Goal: Task Accomplishment & Management: Manage account settings

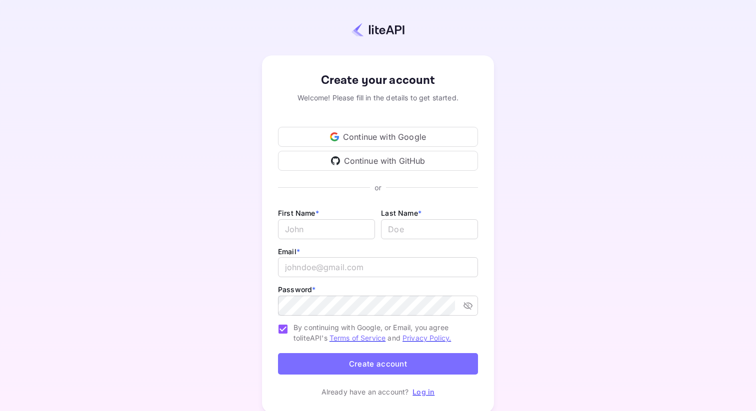
click at [381, 135] on div "Continue with Google" at bounding box center [378, 137] width 200 height 20
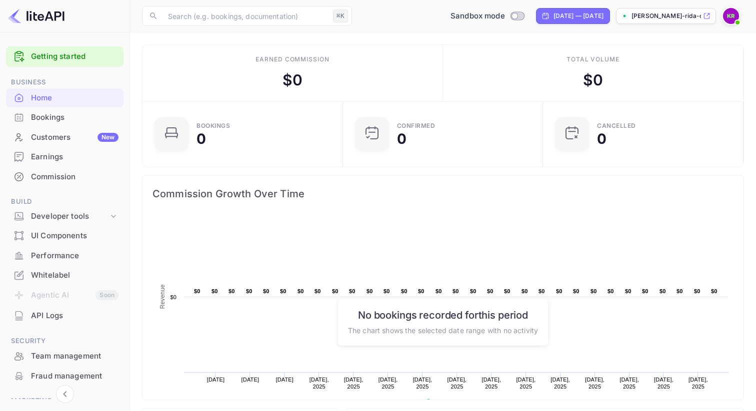
click at [728, 15] on img at bounding box center [731, 16] width 16 height 16
click at [702, 79] on div "Settings" at bounding box center [682, 91] width 115 height 24
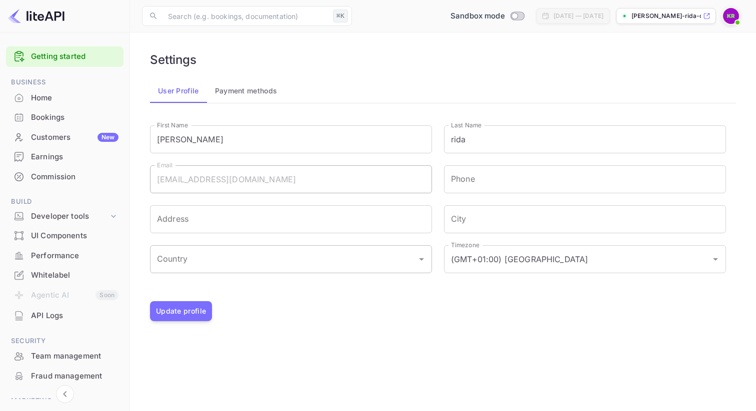
click at [419, 261] on icon "Open" at bounding box center [421, 259] width 12 height 12
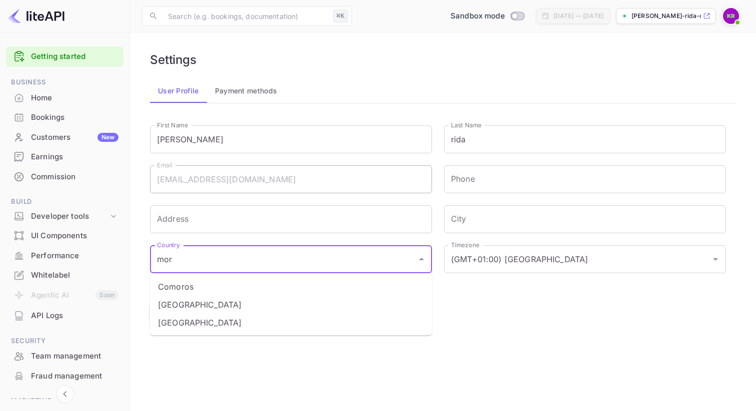
click at [316, 302] on li "[GEOGRAPHIC_DATA]" at bounding box center [291, 305] width 282 height 18
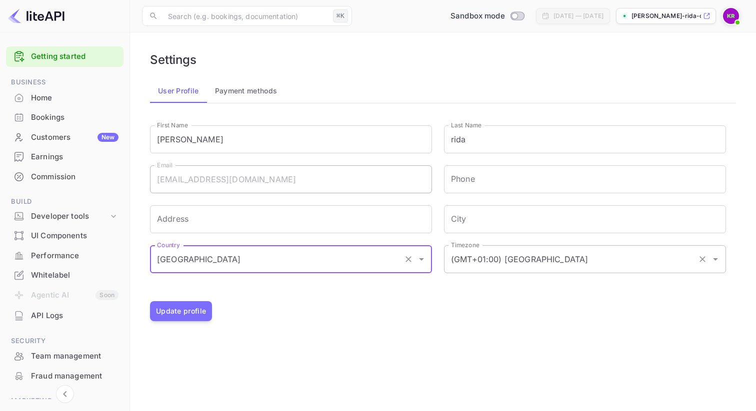
type input "[GEOGRAPHIC_DATA]"
click at [644, 266] on input "(GMT+01:00) [GEOGRAPHIC_DATA]" at bounding box center [570, 259] width 245 height 19
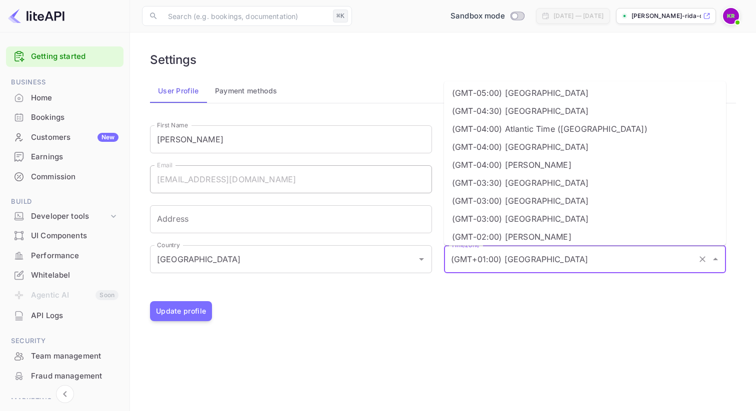
scroll to position [358, 0]
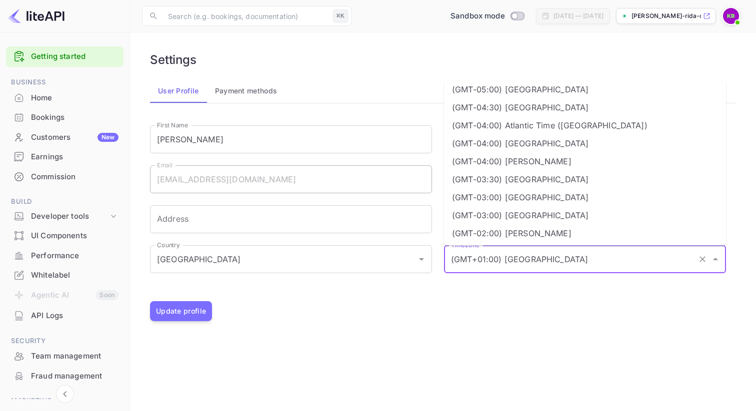
click at [523, 278] on li "(GMT) [GEOGRAPHIC_DATA]" at bounding box center [585, 287] width 282 height 18
type input "(GMT) [GEOGRAPHIC_DATA]"
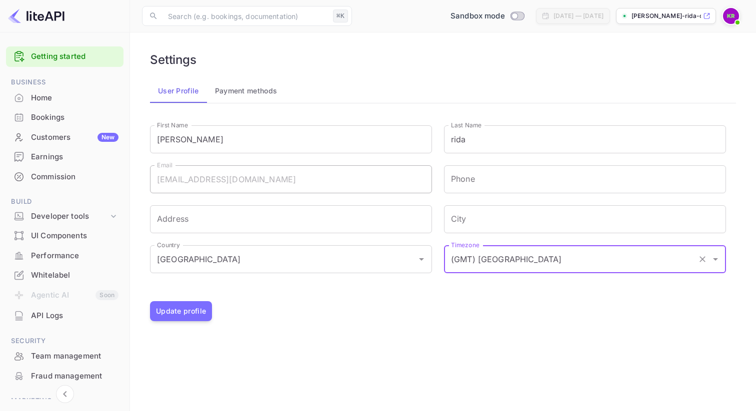
click at [505, 297] on div "Signing in with google... First Name [PERSON_NAME] First Name Last Name rida La…" at bounding box center [443, 208] width 586 height 186
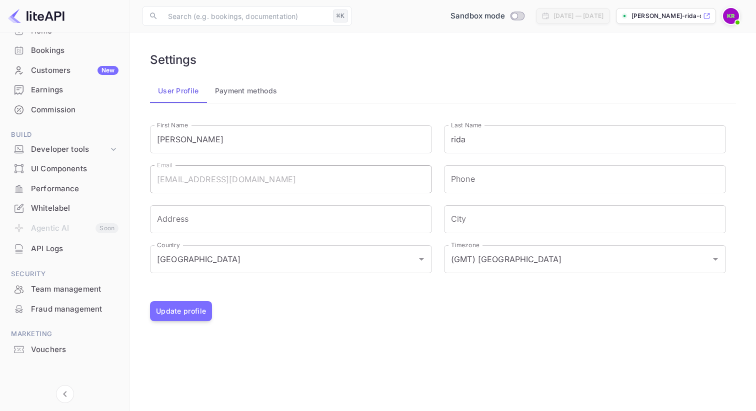
scroll to position [70, 0]
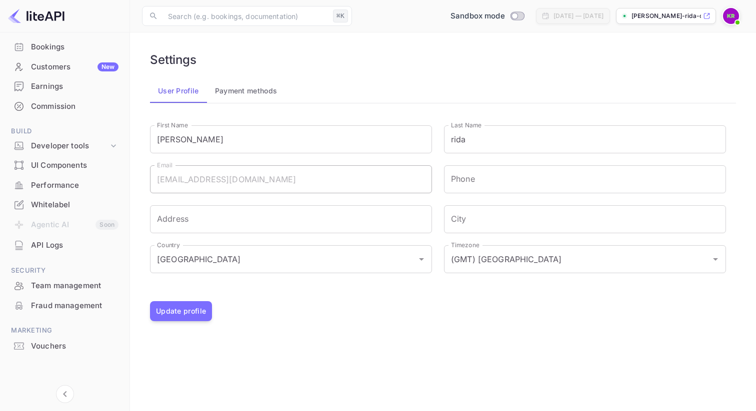
click at [57, 207] on div "Whitelabel" at bounding box center [74, 204] width 87 height 11
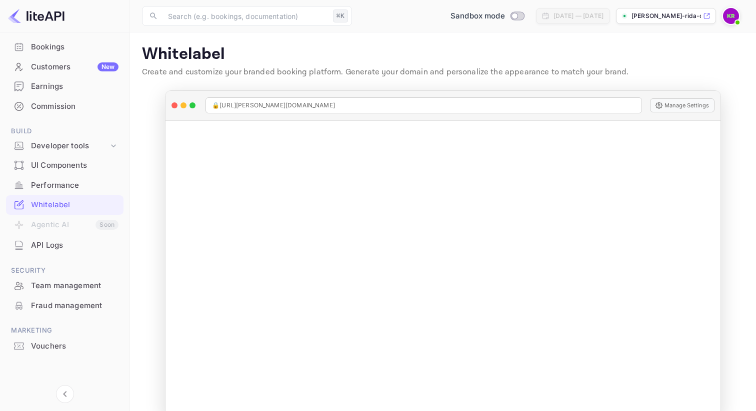
scroll to position [20, 0]
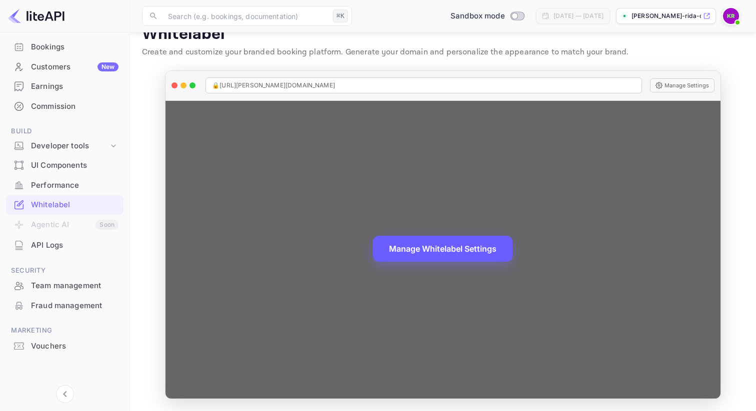
click at [440, 252] on button "Manage Whitelabel Settings" at bounding box center [442, 249] width 139 height 26
